Goal: Task Accomplishment & Management: Manage account settings

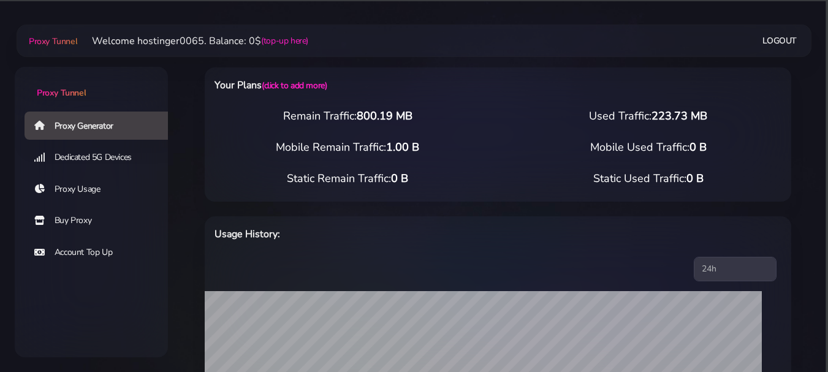
click at [79, 131] on link "Proxy Generator" at bounding box center [101, 126] width 153 height 28
click at [74, 125] on link "Proxy Generator" at bounding box center [101, 126] width 153 height 28
click at [56, 97] on span "Proxy Tunnel" at bounding box center [61, 93] width 49 height 12
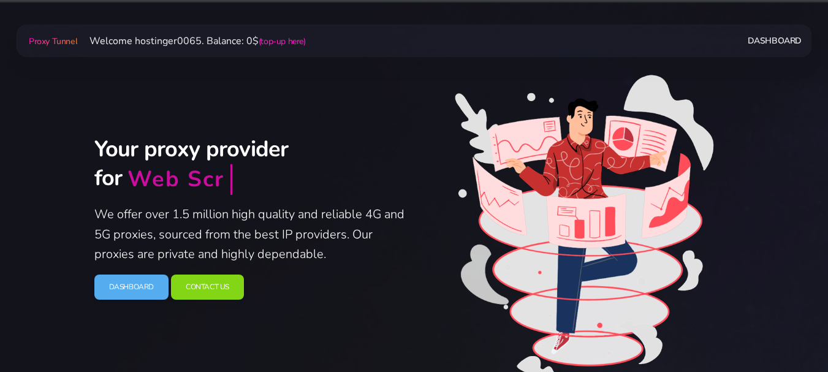
click at [773, 44] on link "Dashboard" at bounding box center [775, 40] width 54 height 23
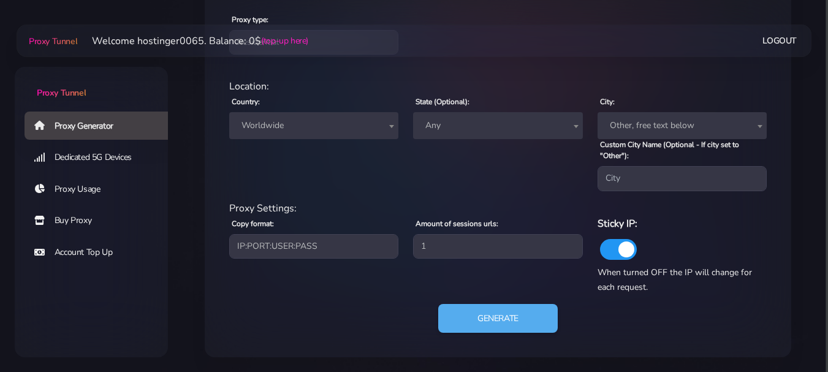
scroll to position [144, 0]
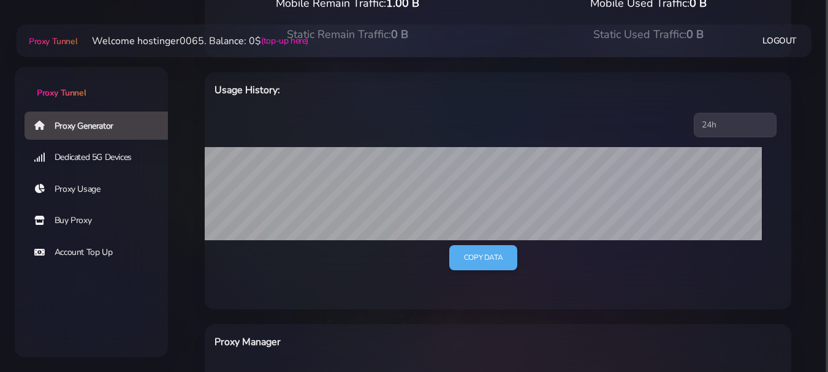
click at [86, 252] on link "Account Top Up" at bounding box center [101, 252] width 153 height 28
